Goal: Task Accomplishment & Management: Manage account settings

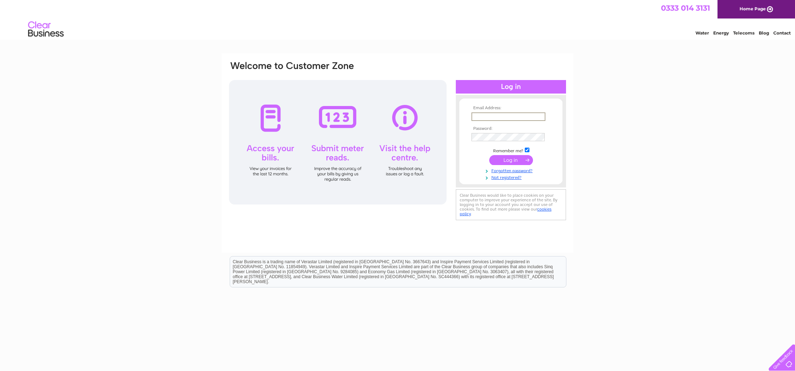
type input "[EMAIL_ADDRESS][DOMAIN_NAME]"
click at [500, 159] on input "submit" at bounding box center [512, 160] width 44 height 10
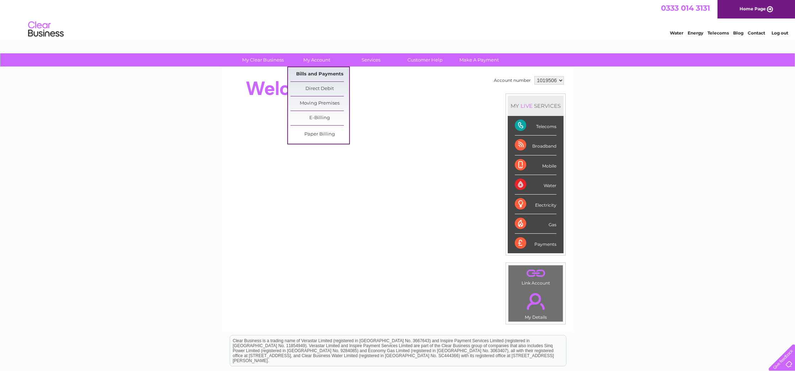
click at [319, 75] on link "Bills and Payments" at bounding box center [320, 74] width 59 height 14
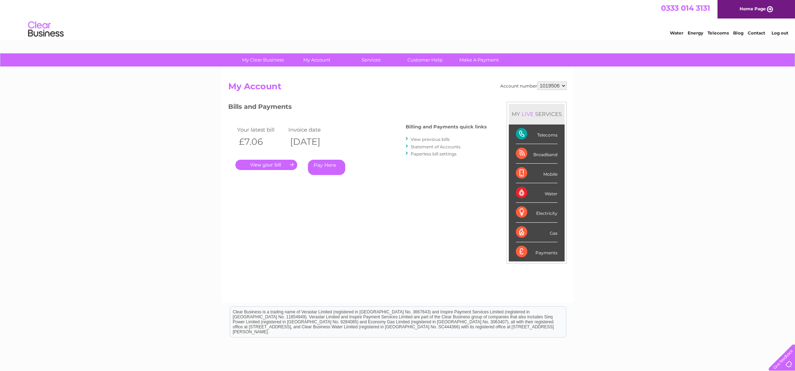
click at [269, 164] on link "." at bounding box center [267, 165] width 62 height 10
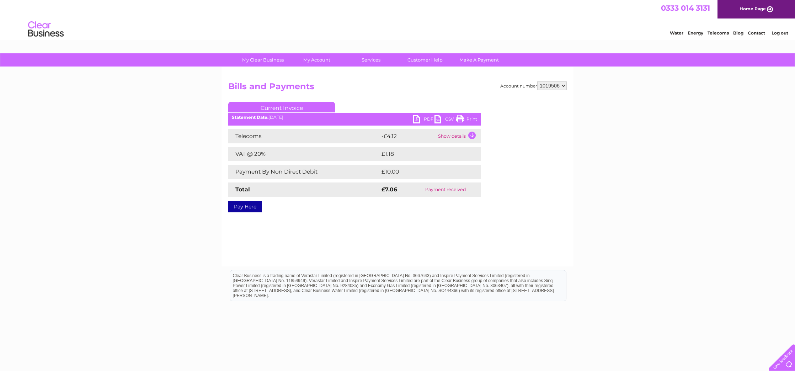
click at [416, 120] on link "PDF" at bounding box center [423, 120] width 21 height 10
